Goal: Task Accomplishment & Management: Use online tool/utility

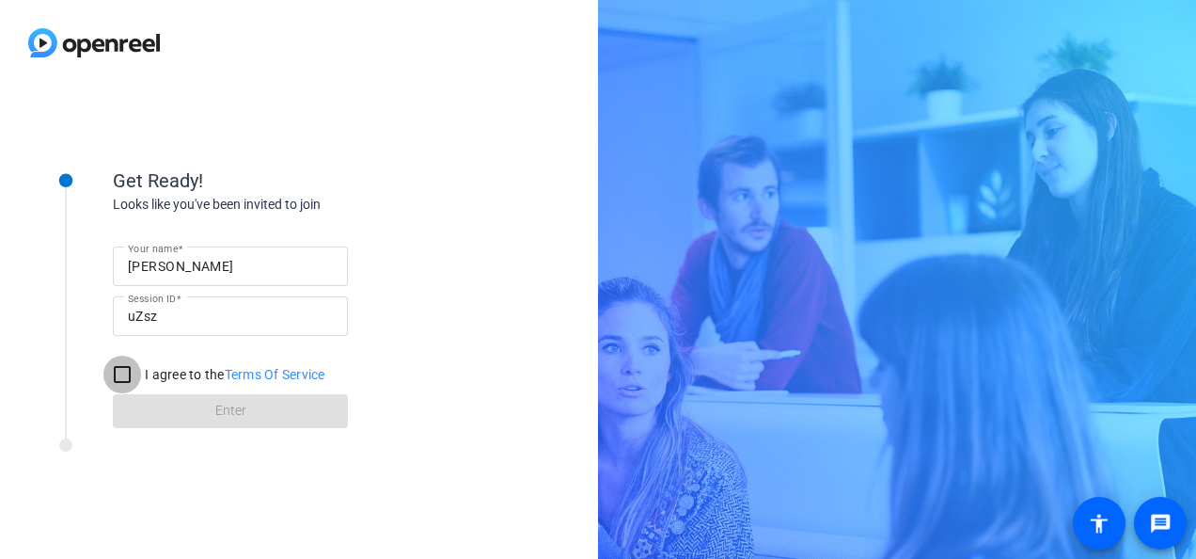
click at [119, 379] on input "I agree to the Terms Of Service" at bounding box center [122, 375] width 38 height 38
checkbox input "true"
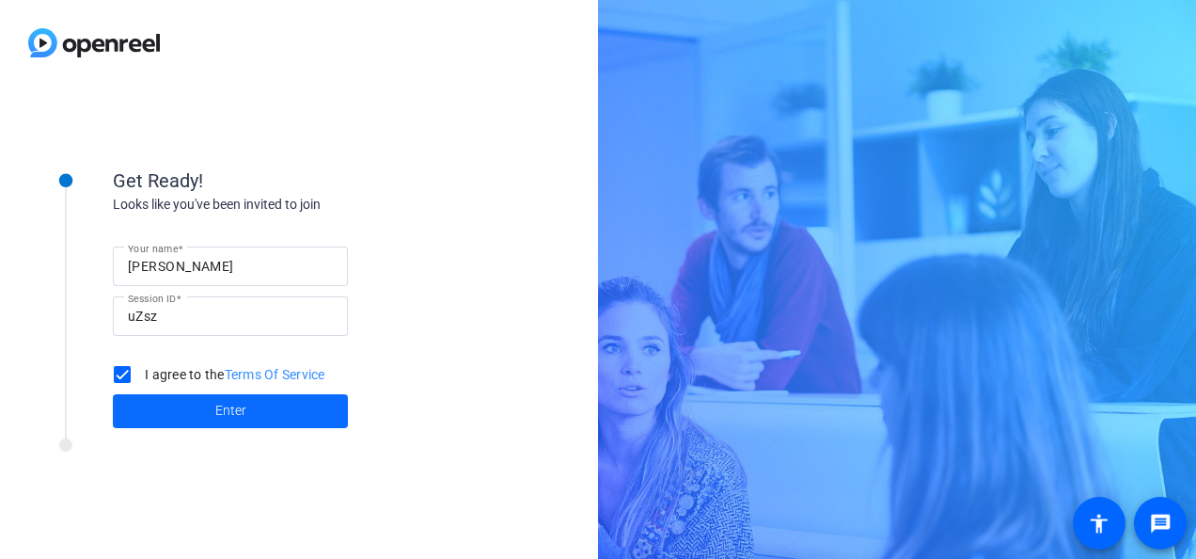
click at [218, 419] on span "Enter" at bounding box center [230, 411] width 31 height 20
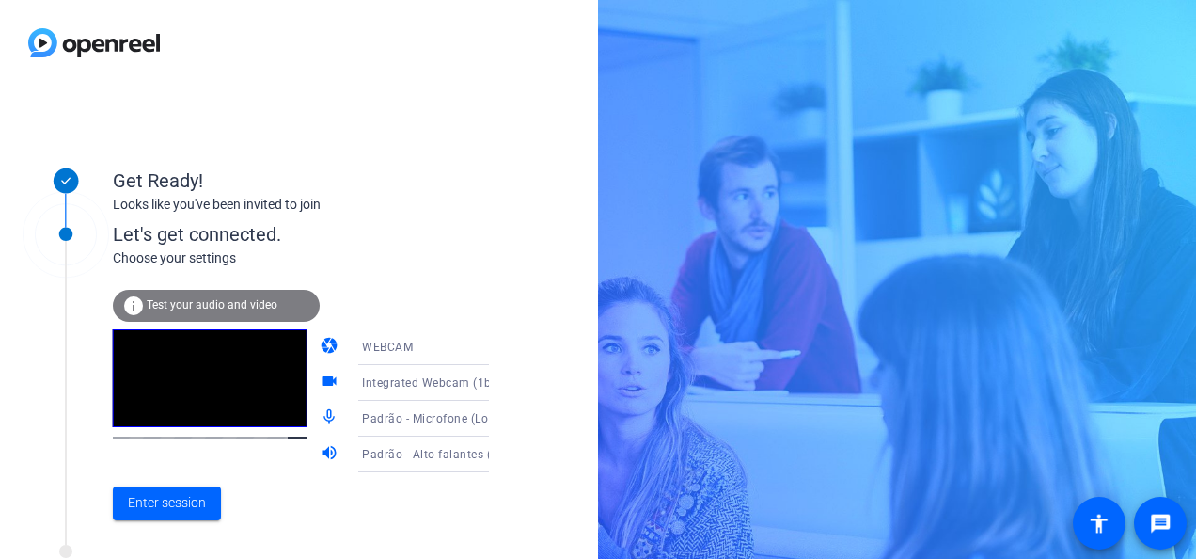
click at [503, 348] on icon at bounding box center [507, 347] width 9 height 5
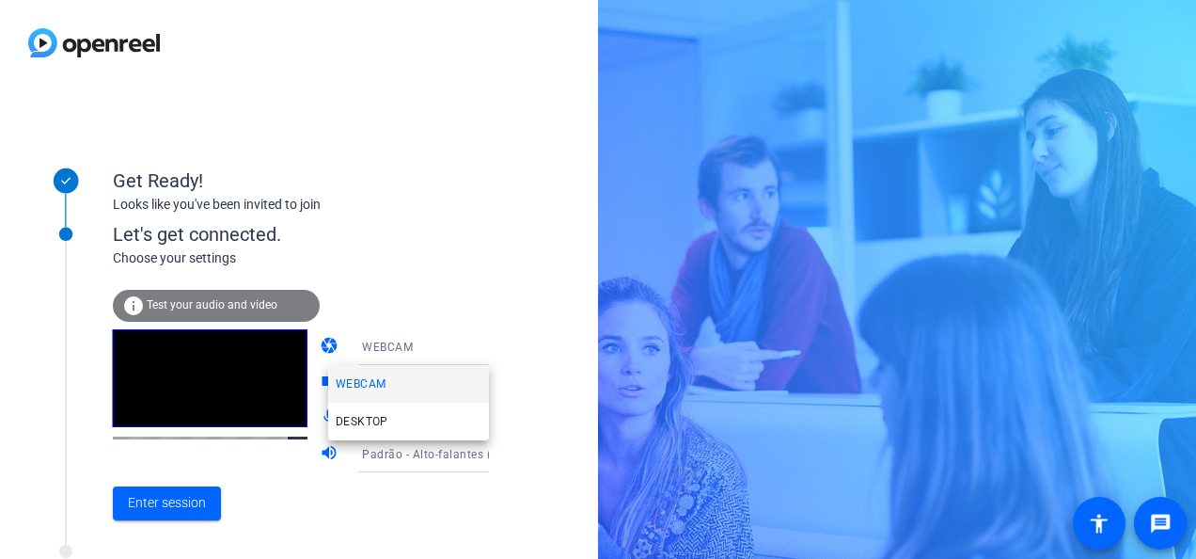
click at [397, 293] on div at bounding box center [598, 279] width 1196 height 559
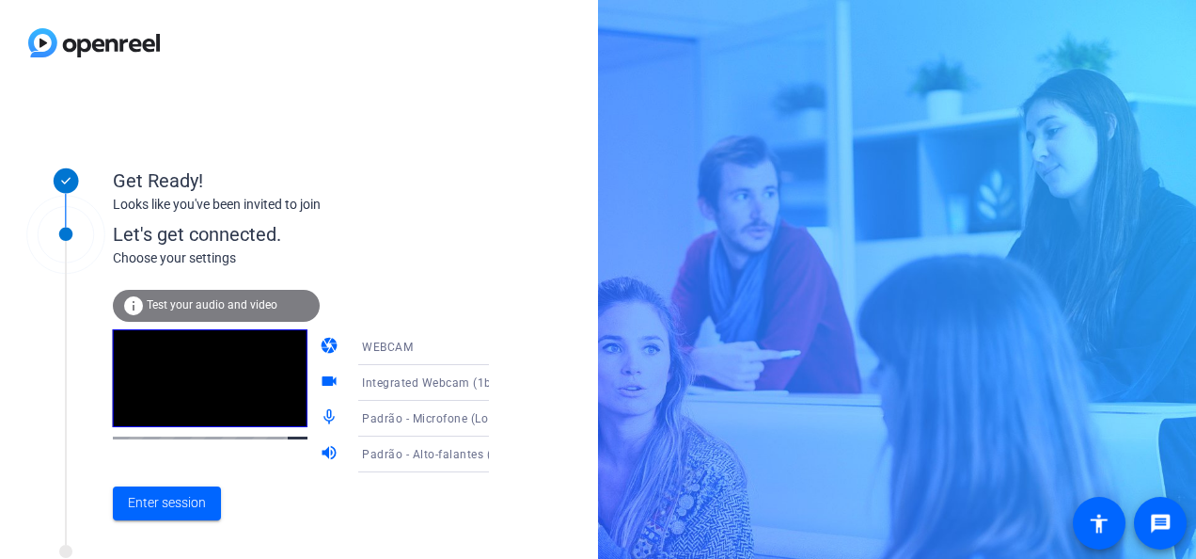
click at [149, 305] on span "Test your audio and video" at bounding box center [212, 304] width 131 height 13
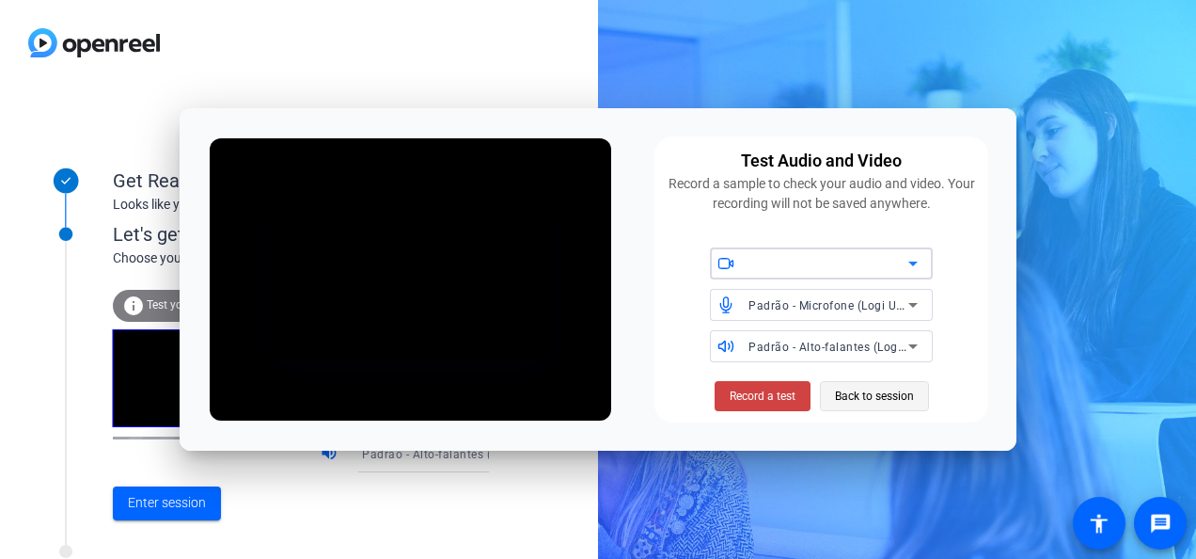
click at [869, 403] on span "Back to session" at bounding box center [874, 396] width 79 height 36
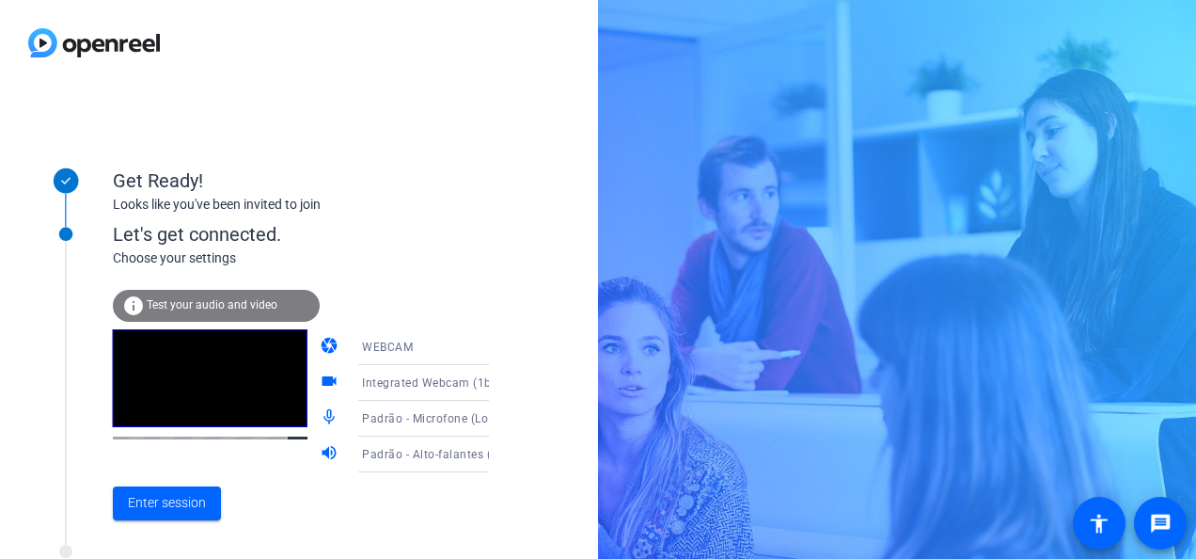
click at [503, 381] on icon at bounding box center [507, 383] width 9 height 5
click at [539, 379] on div at bounding box center [598, 279] width 1196 height 559
click at [181, 508] on span "Enter session" at bounding box center [167, 503] width 78 height 20
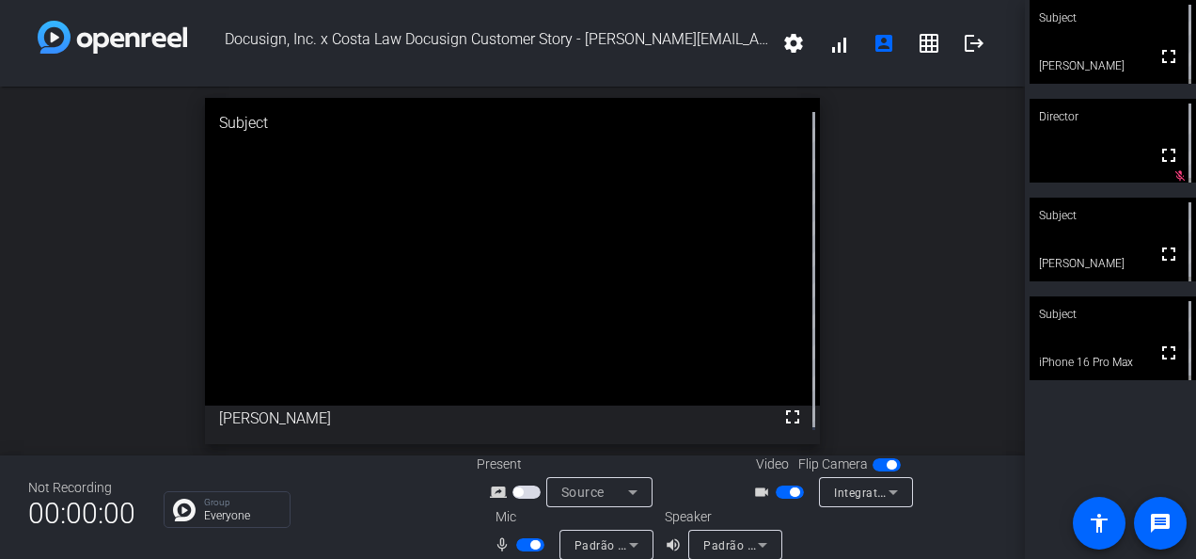
click at [1172, 14] on div "Subject" at bounding box center [1113, 18] width 166 height 36
click at [1175, 14] on icon at bounding box center [1181, 16] width 12 height 12
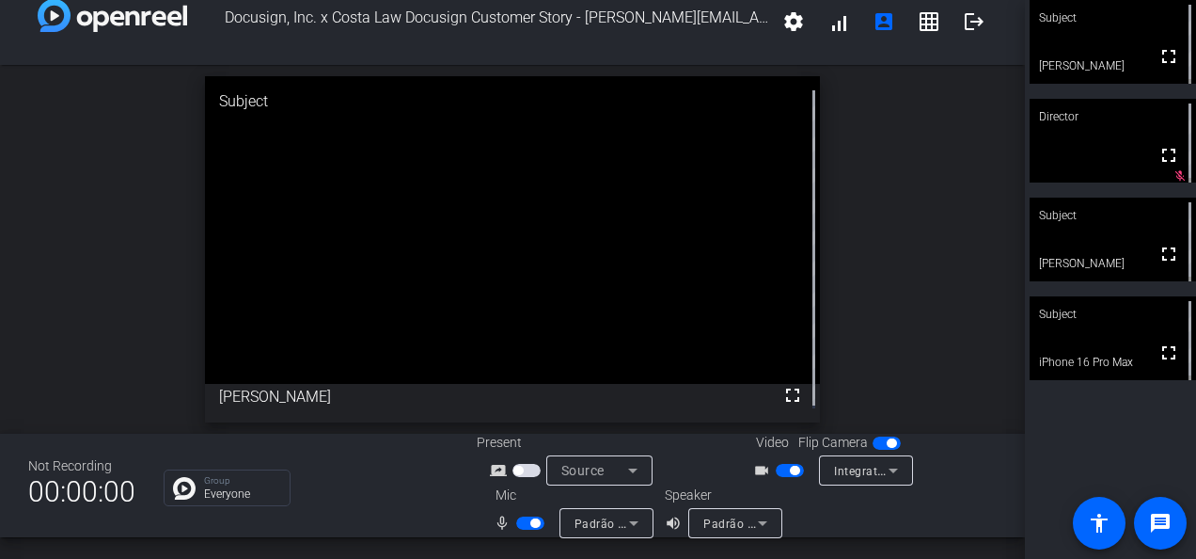
click at [516, 525] on span "button" at bounding box center [530, 522] width 28 height 13
click at [534, 525] on span "button" at bounding box center [530, 522] width 28 height 13
click at [517, 524] on span "button" at bounding box center [530, 522] width 28 height 13
click at [779, 470] on span "button" at bounding box center [790, 470] width 28 height 13
click at [530, 523] on span "button" at bounding box center [530, 522] width 28 height 13
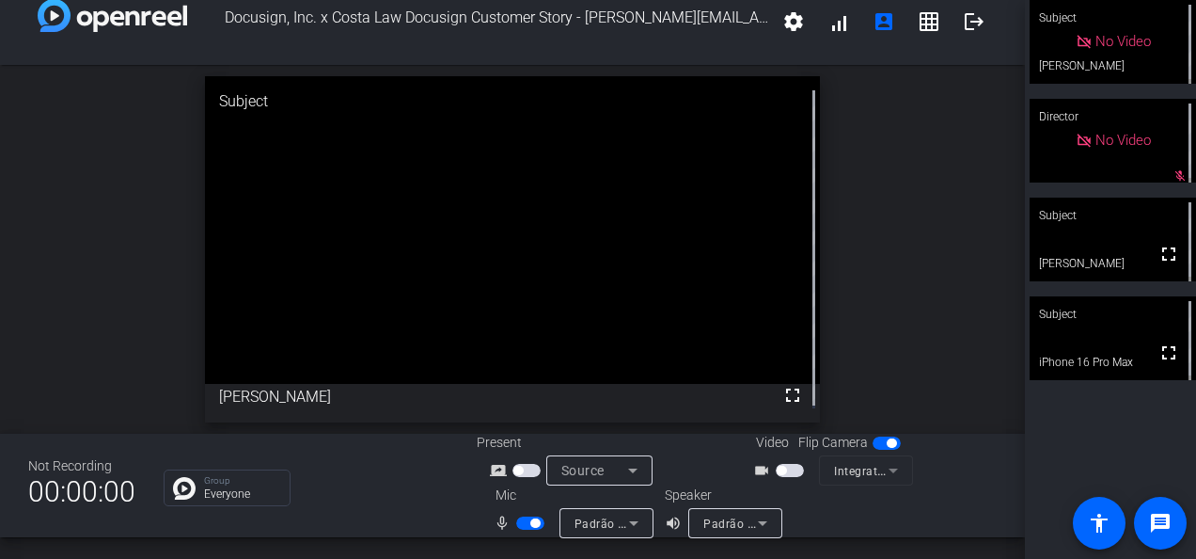
click at [516, 523] on span "button" at bounding box center [530, 522] width 28 height 13
click at [532, 524] on span "button" at bounding box center [530, 522] width 28 height 13
click at [519, 527] on span "button" at bounding box center [530, 522] width 28 height 13
click at [537, 521] on span "button" at bounding box center [530, 522] width 28 height 13
click at [519, 525] on span "button" at bounding box center [530, 522] width 28 height 13
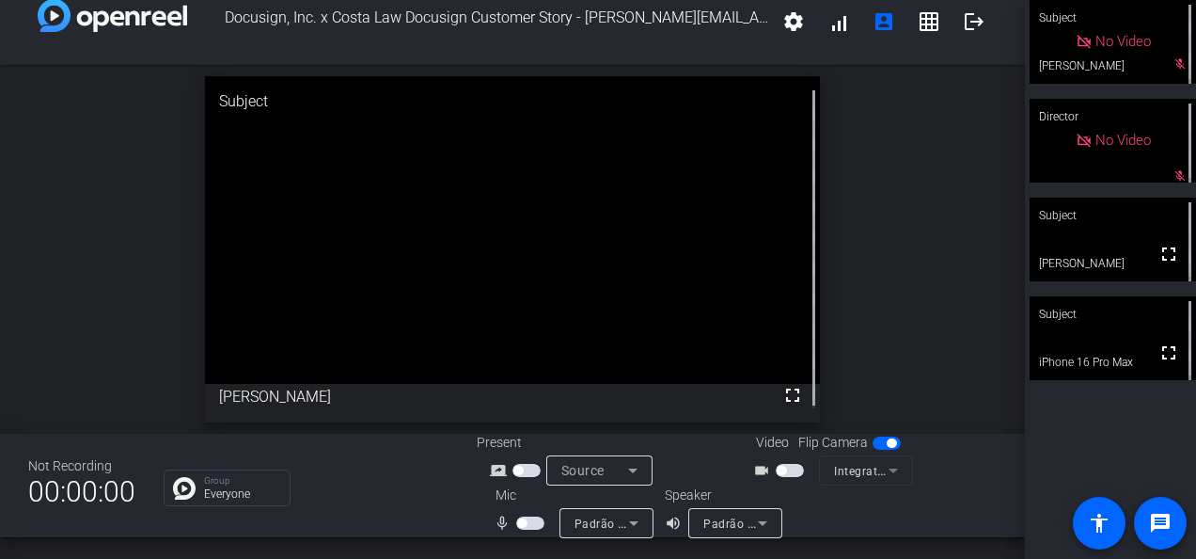
click at [533, 517] on span "button" at bounding box center [530, 522] width 28 height 13
click at [517, 522] on span "button" at bounding box center [530, 522] width 28 height 13
click at [531, 523] on span "button" at bounding box center [530, 522] width 28 height 13
click at [520, 523] on span "button" at bounding box center [530, 522] width 28 height 13
click at [530, 521] on span "button" at bounding box center [530, 522] width 28 height 13
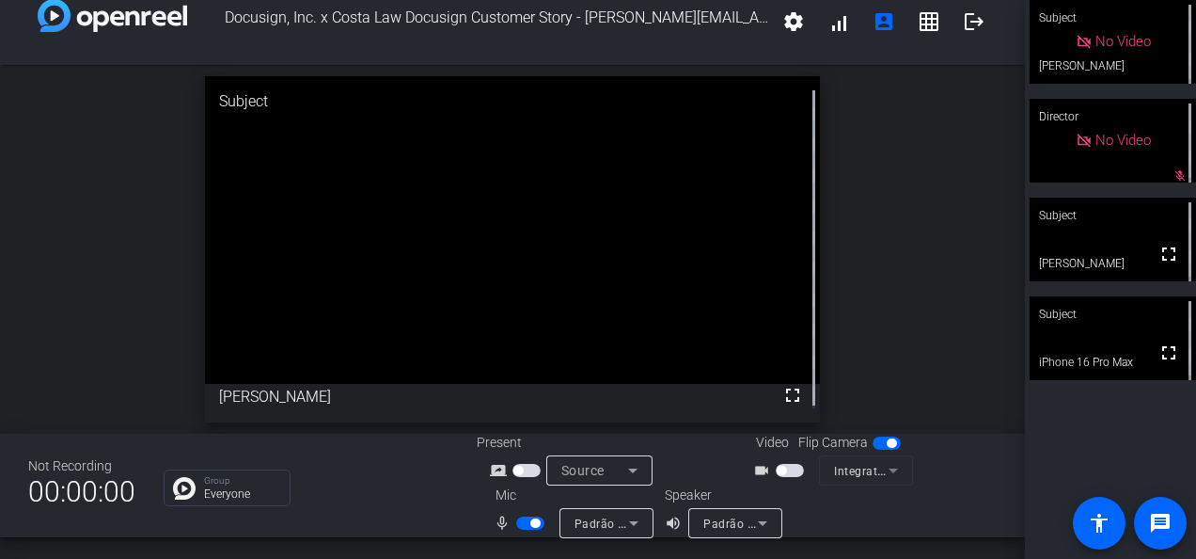
click at [521, 522] on span "button" at bounding box center [530, 522] width 28 height 13
click at [530, 523] on span "button" at bounding box center [530, 522] width 28 height 13
click at [521, 523] on span "button" at bounding box center [530, 522] width 28 height 13
click at [533, 523] on span "button" at bounding box center [530, 522] width 28 height 13
drag, startPoint x: 517, startPoint y: 525, endPoint x: 596, endPoint y: 520, distance: 79.1
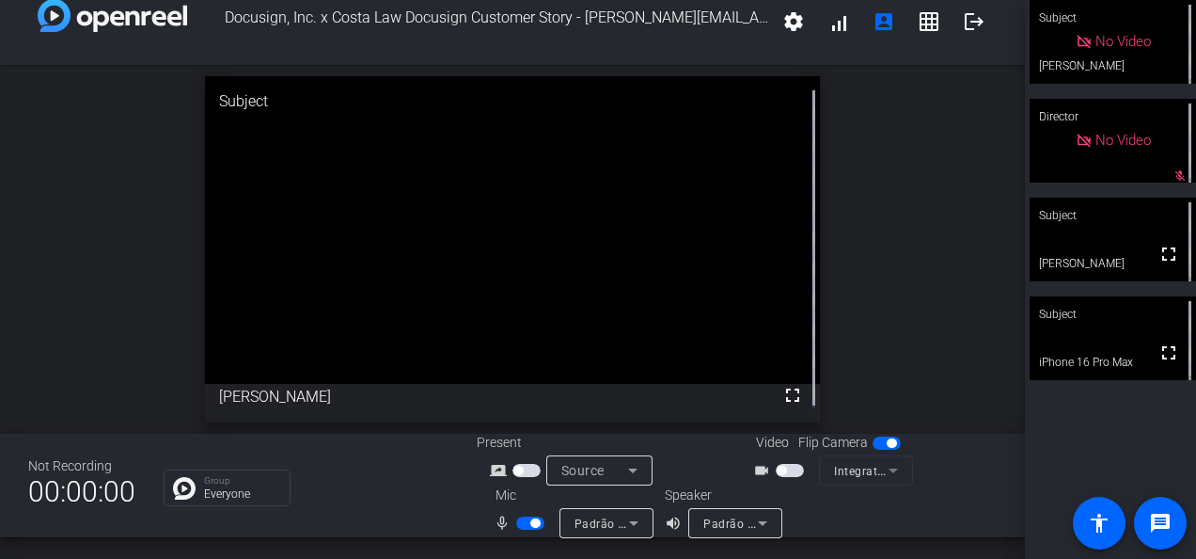
click at [517, 525] on span "button" at bounding box center [530, 522] width 28 height 13
click at [535, 523] on span "button" at bounding box center [530, 522] width 28 height 13
click at [517, 523] on span "button" at bounding box center [530, 522] width 28 height 13
click at [535, 523] on span "button" at bounding box center [530, 522] width 28 height 13
click at [519, 523] on span "button" at bounding box center [530, 522] width 28 height 13
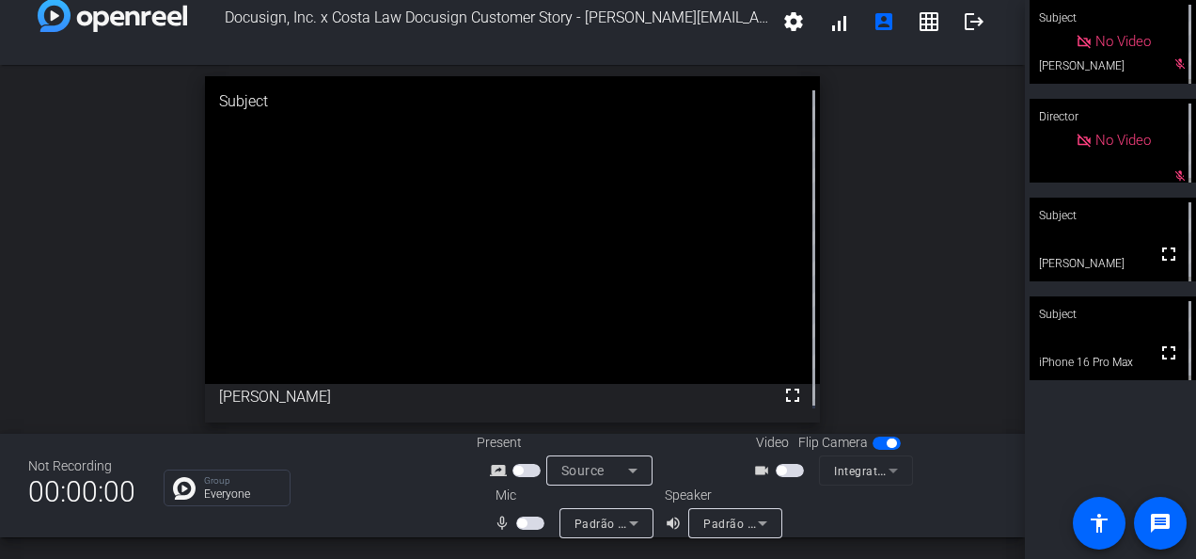
drag, startPoint x: 530, startPoint y: 523, endPoint x: 552, endPoint y: 496, distance: 34.8
click at [530, 523] on span "button" at bounding box center [530, 522] width 28 height 13
click at [522, 526] on span "button" at bounding box center [530, 522] width 28 height 13
click at [530, 518] on span "button" at bounding box center [530, 522] width 28 height 13
click at [519, 521] on span "button" at bounding box center [530, 522] width 28 height 13
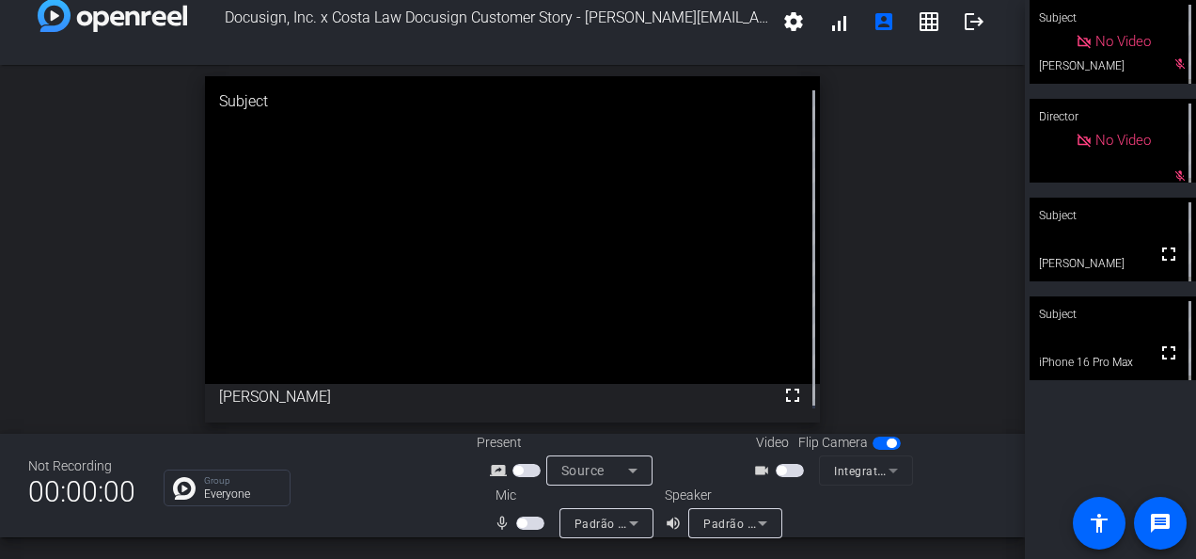
click at [794, 467] on span "button" at bounding box center [790, 470] width 28 height 13
click at [534, 523] on span "button" at bounding box center [530, 522] width 28 height 13
